Goal: Task Accomplishment & Management: Use online tool/utility

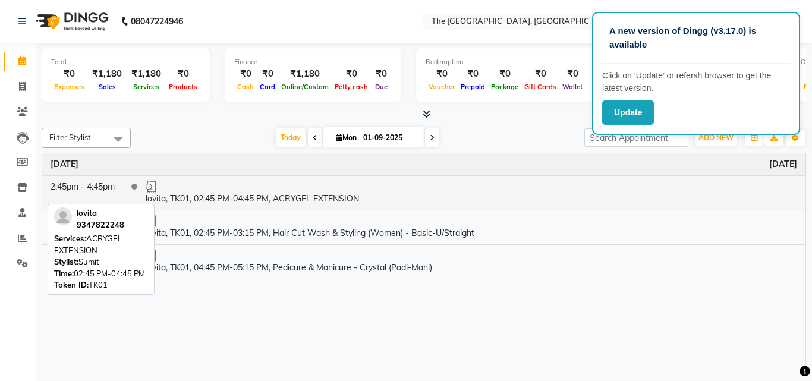
click at [572, 202] on td "lovita, TK01, 02:45 PM-04:45 PM, ACRYGEL EXTENSION" at bounding box center [471, 192] width 669 height 34
select select "3"
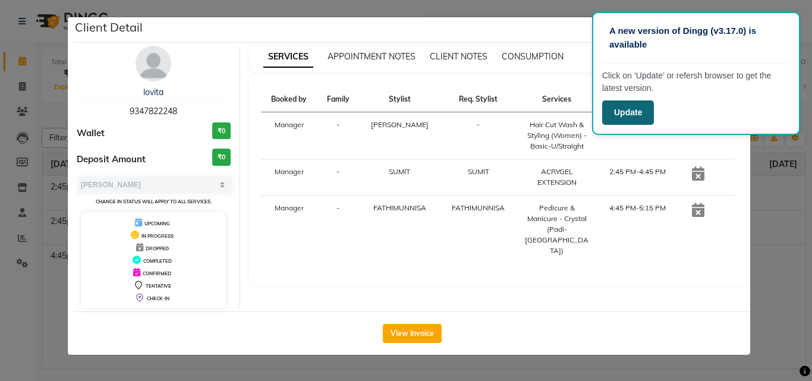
click at [625, 102] on button "Update" at bounding box center [628, 113] width 52 height 24
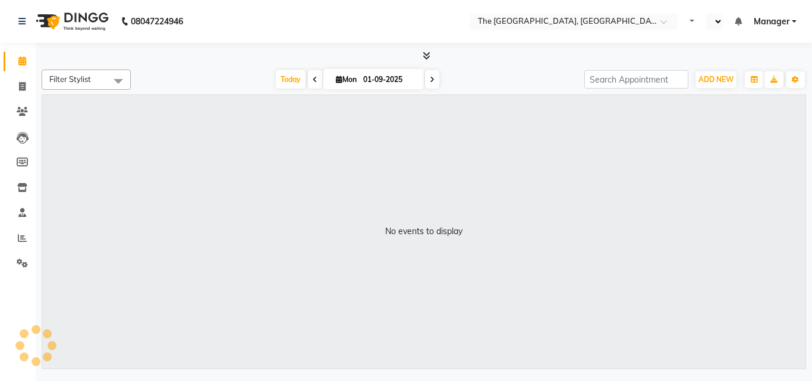
select select "en"
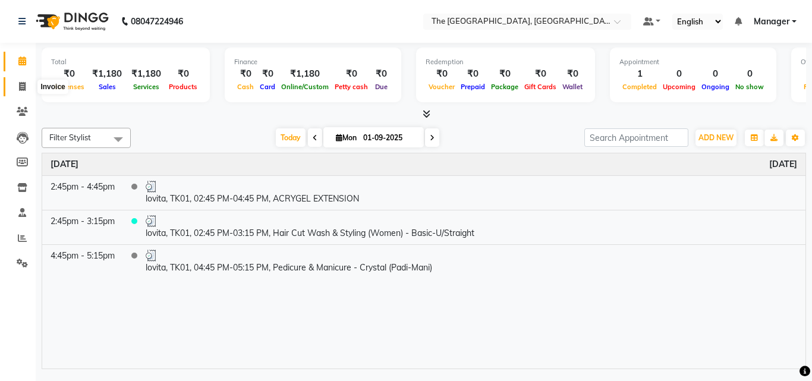
click at [21, 88] on icon at bounding box center [22, 86] width 7 height 9
select select "service"
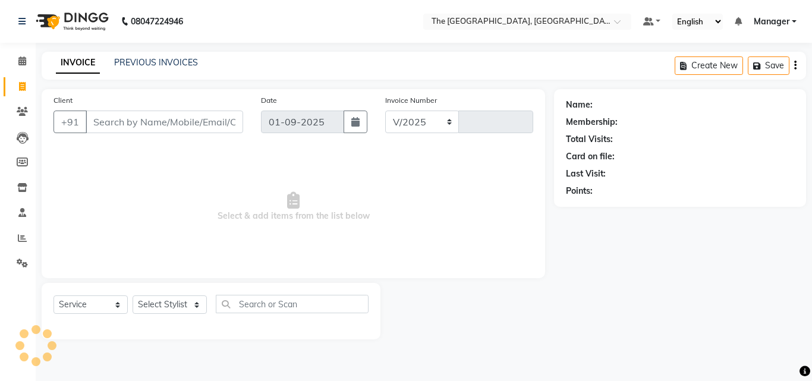
select select "7501"
type input "0475"
click at [134, 117] on input "Client" at bounding box center [165, 122] width 158 height 23
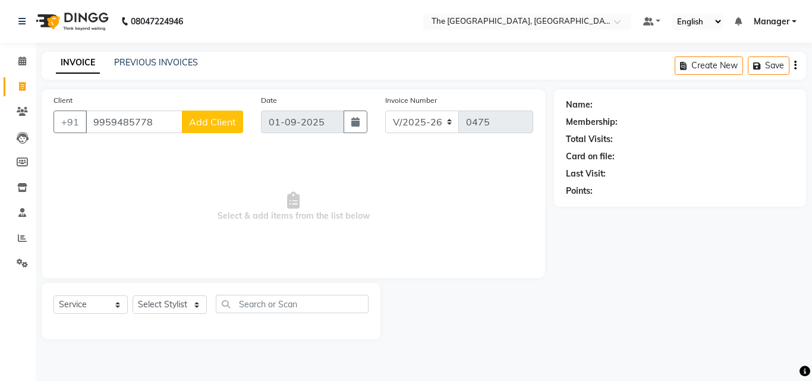
type input "9959485778"
click at [223, 124] on span "Add Client" at bounding box center [212, 122] width 47 height 12
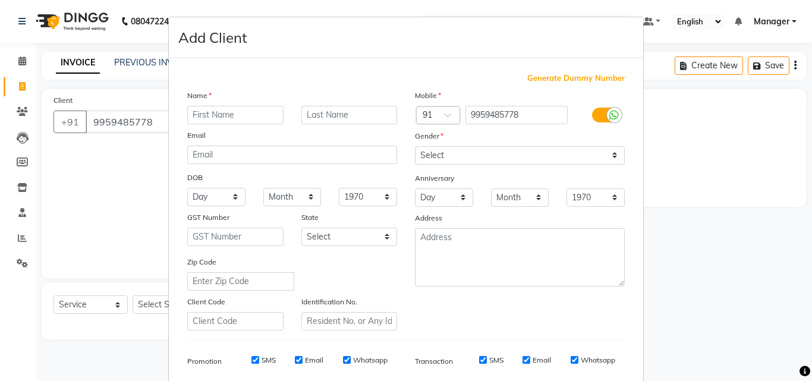
click at [244, 114] on input "text" at bounding box center [235, 115] width 96 height 18
type input "ashu"
click at [465, 149] on select "Select Male Female Other Prefer Not To Say" at bounding box center [520, 155] width 210 height 18
select select "female"
click at [415, 146] on select "Select Male Female Other Prefer Not To Say" at bounding box center [520, 155] width 210 height 18
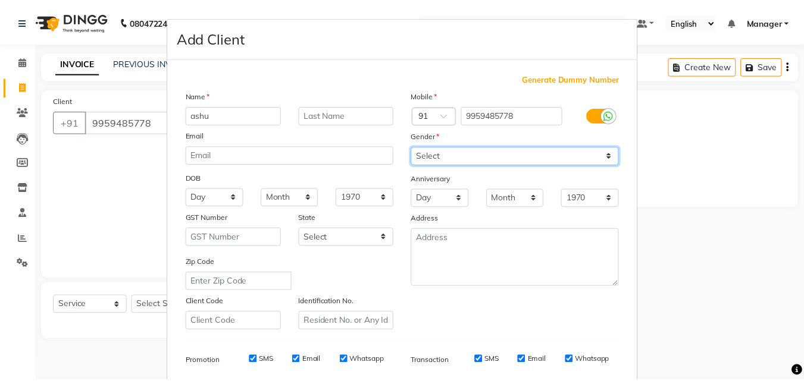
scroll to position [168, 0]
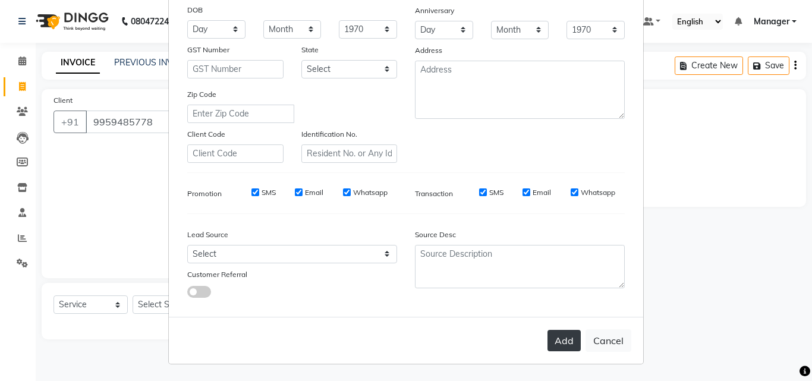
click at [558, 338] on button "Add" at bounding box center [564, 340] width 33 height 21
select select
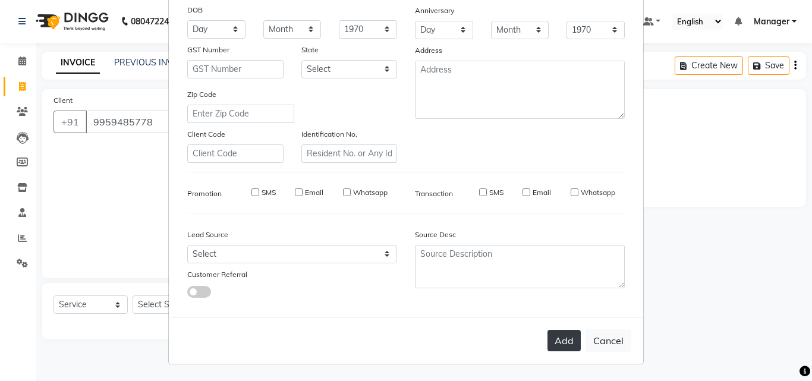
select select
checkbox input "false"
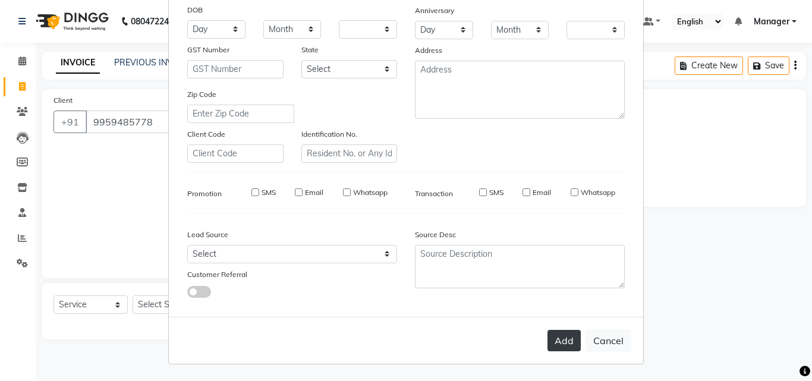
checkbox input "false"
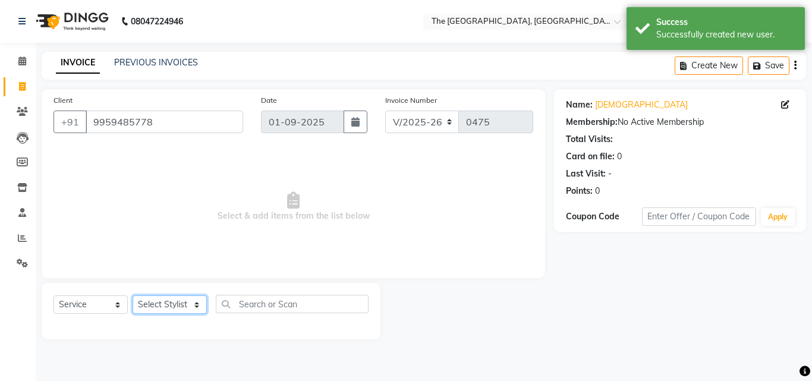
click at [195, 304] on select "Select Stylist FATHIMUNNISA Manager Nadeem samreen SUMIT SUNNY" at bounding box center [170, 305] width 74 height 18
select select "66680"
click at [133, 296] on select "Select Stylist FATHIMUNNISA Manager Nadeem samreen SUMIT SUNNY" at bounding box center [170, 305] width 74 height 18
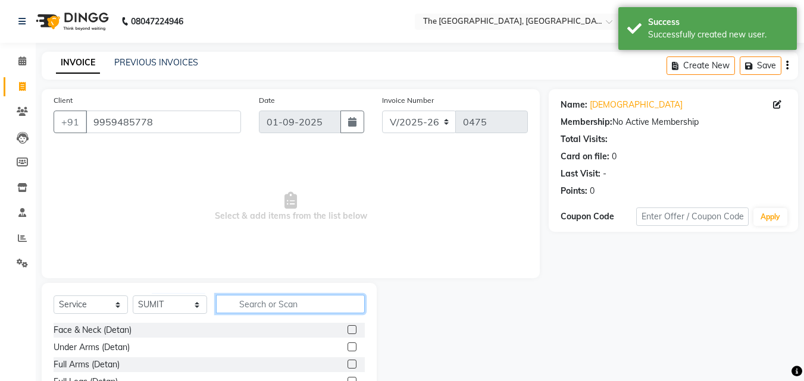
click at [252, 307] on input "text" at bounding box center [290, 304] width 149 height 18
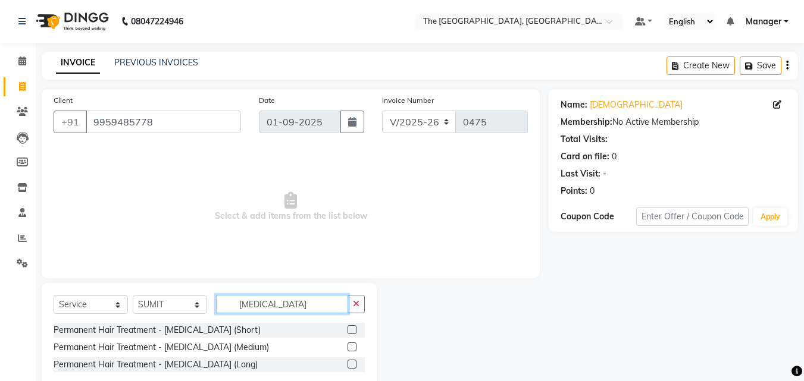
type input "botox"
click at [353, 332] on label at bounding box center [351, 329] width 9 height 9
click at [353, 332] on input "checkbox" at bounding box center [351, 331] width 8 height 8
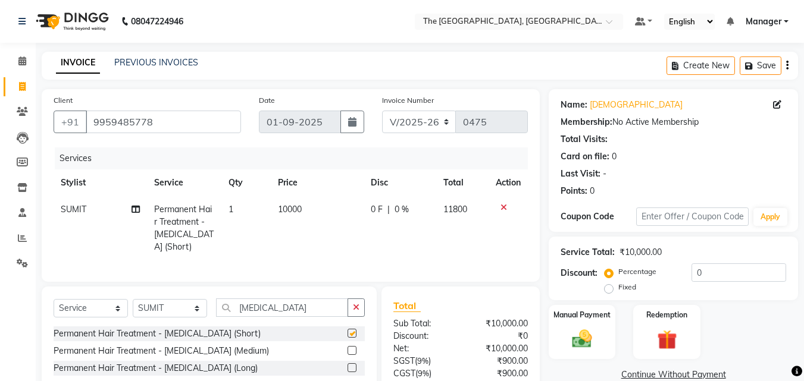
checkbox input "false"
click at [305, 211] on td "10000" at bounding box center [317, 228] width 93 height 64
select select "66680"
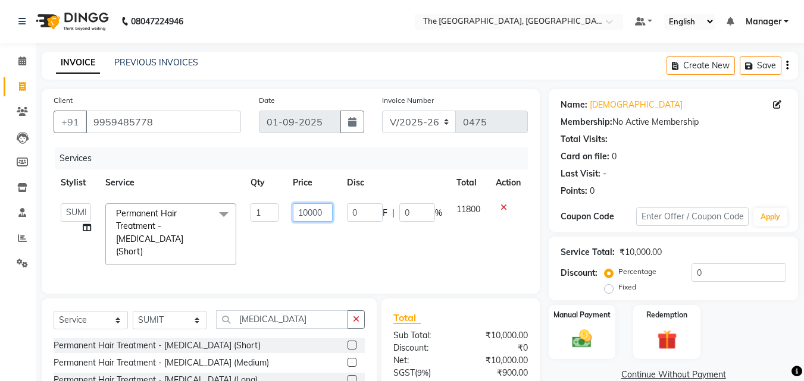
click at [322, 212] on input "10000" at bounding box center [313, 212] width 40 height 18
type input "1"
type input "6000"
click at [379, 236] on td "0 F | 0 %" at bounding box center [394, 234] width 109 height 76
select select "66680"
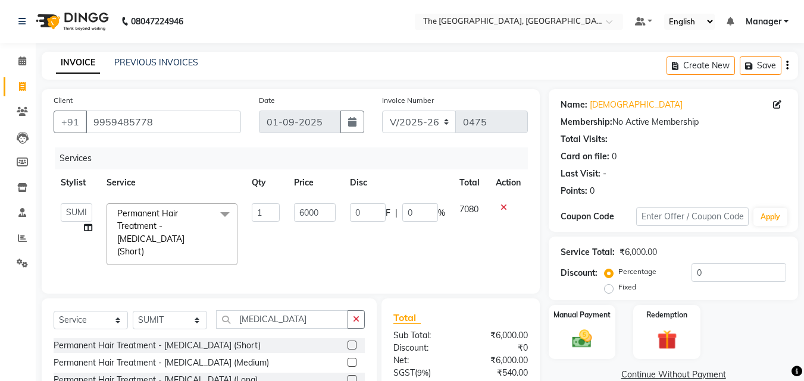
scroll to position [106, 0]
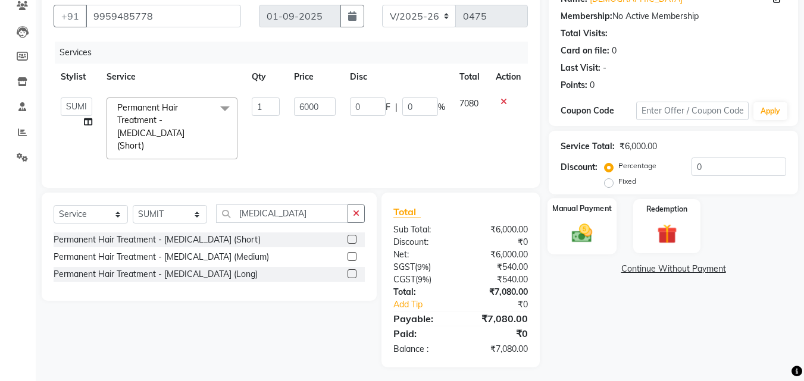
click at [587, 237] on img at bounding box center [581, 233] width 33 height 24
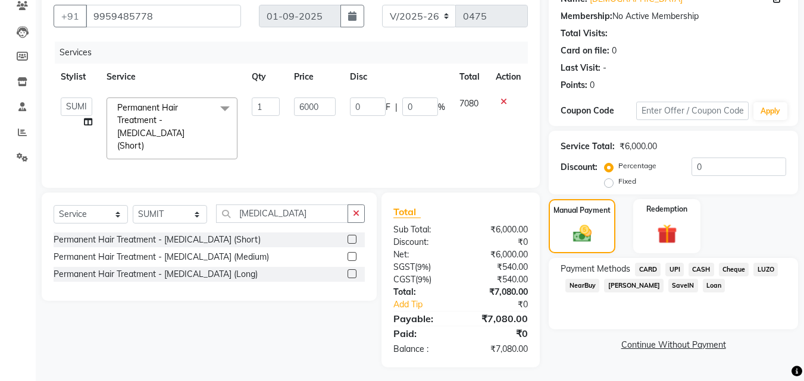
click at [697, 269] on span "CASH" at bounding box center [701, 270] width 26 height 14
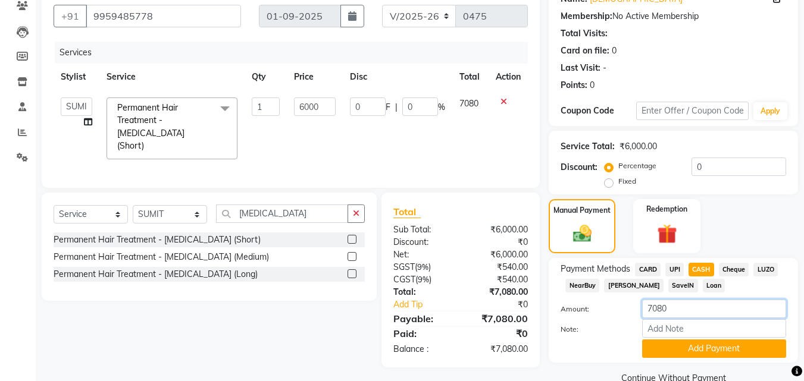
click at [697, 306] on input "7080" at bounding box center [714, 309] width 144 height 18
type input "7"
type input "1000"
click at [710, 349] on button "Add Payment" at bounding box center [714, 349] width 144 height 18
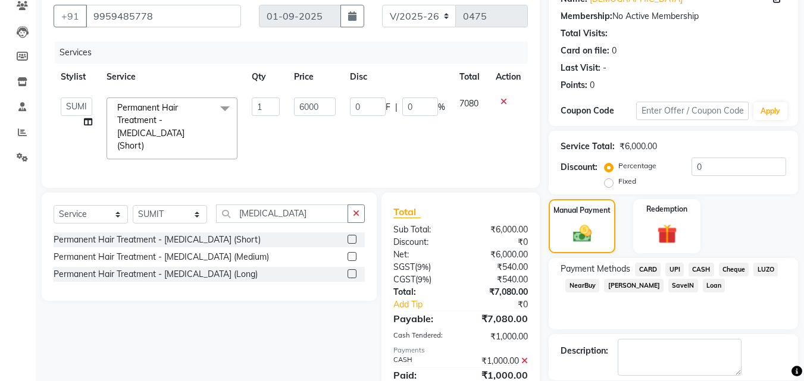
click at [672, 267] on span "UPI" at bounding box center [674, 270] width 18 height 14
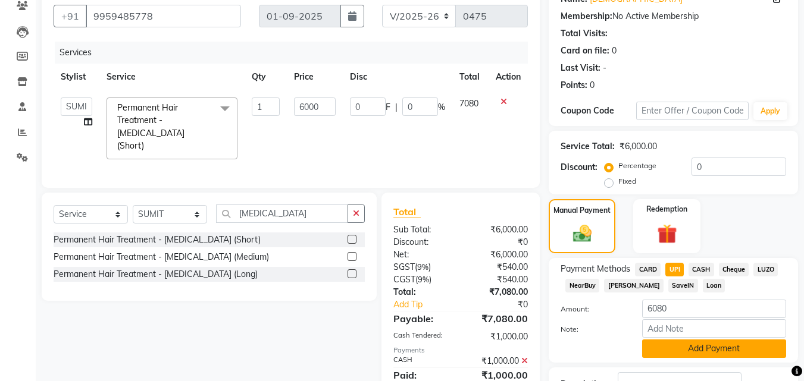
click at [729, 353] on button "Add Payment" at bounding box center [714, 349] width 144 height 18
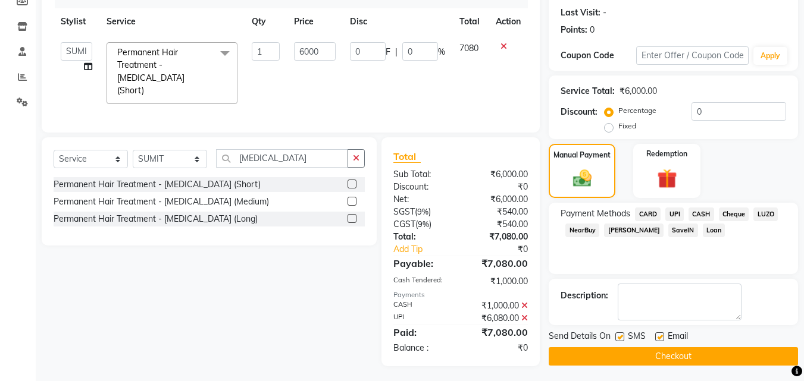
scroll to position [164, 0]
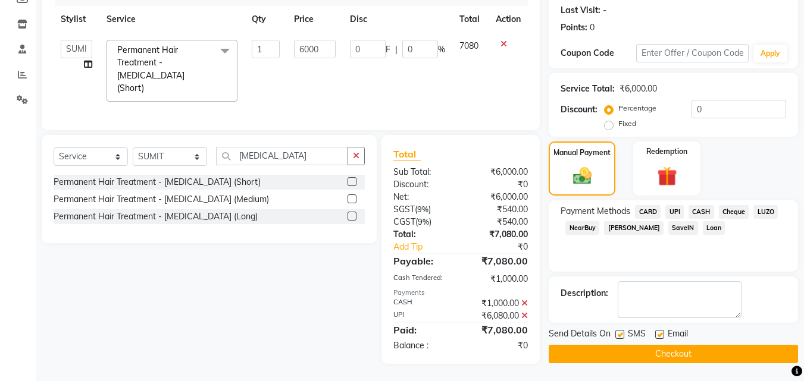
click at [668, 357] on button "Checkout" at bounding box center [672, 354] width 249 height 18
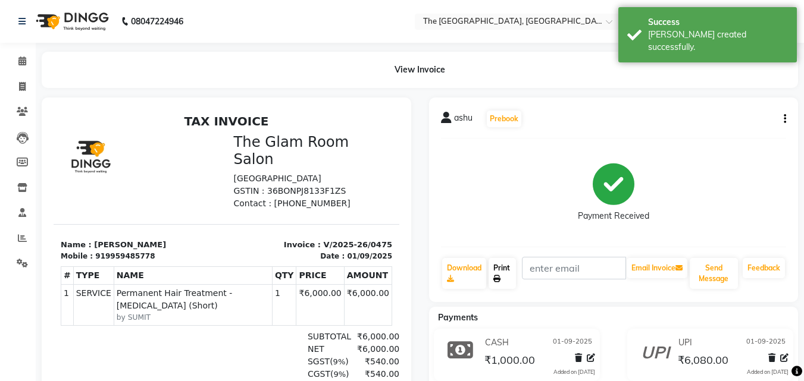
click at [500, 269] on link "Print" at bounding box center [501, 273] width 27 height 31
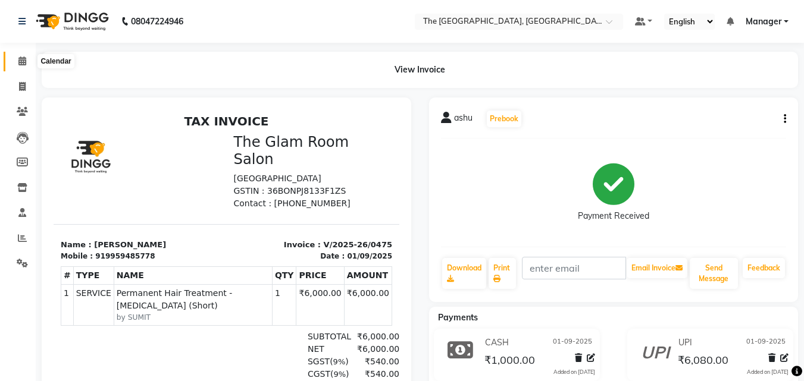
click at [22, 57] on icon at bounding box center [22, 61] width 8 height 9
